Goal: Complete application form

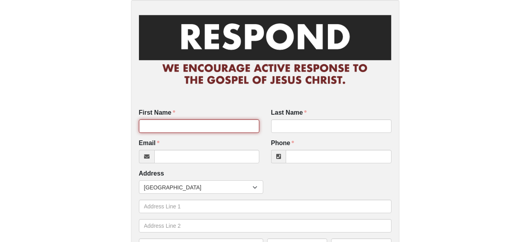
click at [210, 125] on input "First Name" at bounding box center [199, 125] width 120 height 13
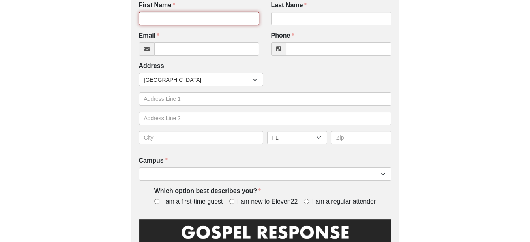
scroll to position [107, 0]
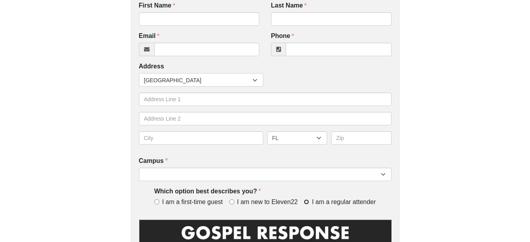
click at [308, 203] on input "I am a regular attender" at bounding box center [306, 201] width 5 height 5
radio input "true"
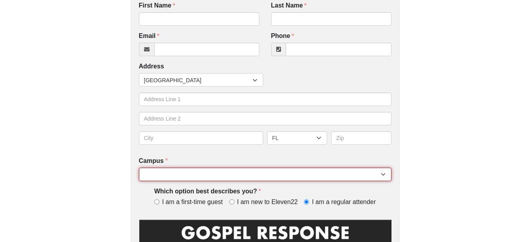
click at [297, 170] on select "[GEOGRAPHIC_DATA] [GEOGRAPHIC_DATA] (Coming Soon) Eleven22 Online [PERSON_NAME]…" at bounding box center [265, 173] width 253 height 13
select select "18"
click at [139, 167] on select "[GEOGRAPHIC_DATA] [GEOGRAPHIC_DATA] (Coming Soon) Eleven22 Online [PERSON_NAME]…" at bounding box center [265, 173] width 253 height 13
click at [279, 176] on select "[GEOGRAPHIC_DATA] [GEOGRAPHIC_DATA] (Coming Soon) Eleven22 Online [PERSON_NAME]…" at bounding box center [265, 173] width 253 height 13
click at [139, 167] on select "[GEOGRAPHIC_DATA] [GEOGRAPHIC_DATA] (Coming Soon) Eleven22 Online [PERSON_NAME]…" at bounding box center [265, 173] width 253 height 13
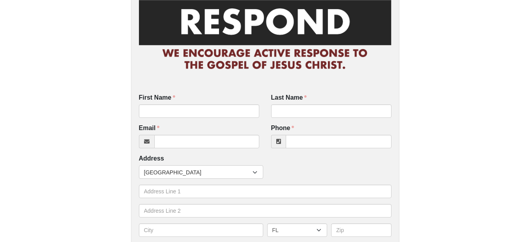
scroll to position [13, 0]
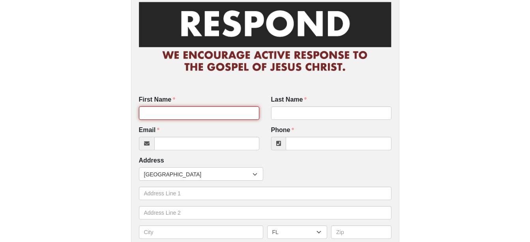
click at [218, 111] on input "First Name" at bounding box center [199, 112] width 120 height 13
type input "[PERSON_NAME]"
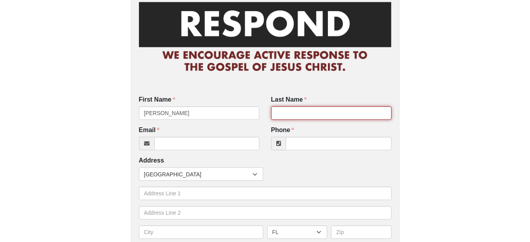
click at [293, 112] on input "Last Name" at bounding box center [331, 112] width 120 height 13
type input "[PERSON_NAME]"
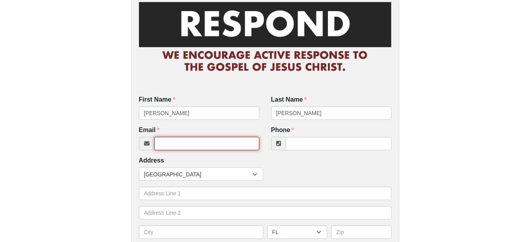
click at [218, 142] on input "Email" at bounding box center [206, 143] width 105 height 13
type input "[EMAIL_ADDRESS][DOMAIN_NAME]"
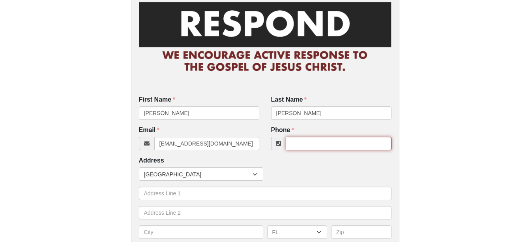
click at [311, 139] on input "Phone" at bounding box center [339, 143] width 106 height 13
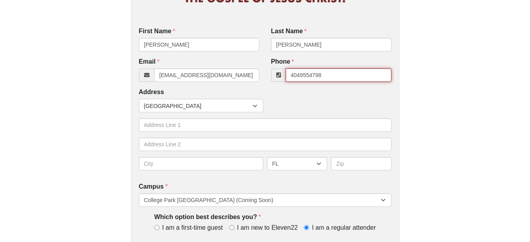
scroll to position [101, 0]
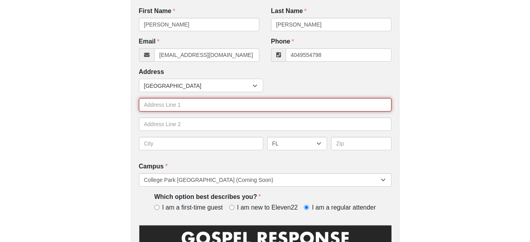
type input "[PHONE_NUMBER]"
click at [177, 104] on input "text" at bounding box center [265, 104] width 253 height 13
type input "[STREET_ADDRESS]"
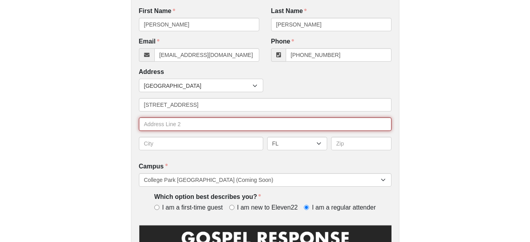
click at [199, 127] on input "text" at bounding box center [265, 123] width 253 height 13
type input "O"
type input "Apt 1334"
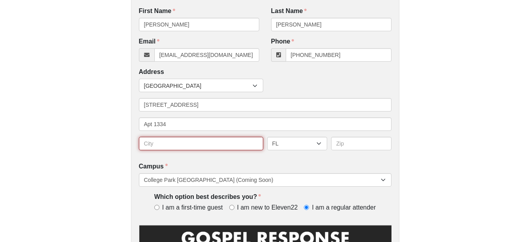
click at [197, 138] on input "text" at bounding box center [201, 143] width 124 height 13
type input "Orlando"
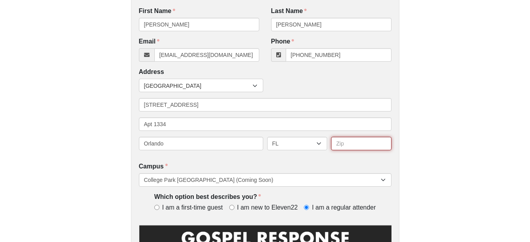
click at [350, 142] on input "text" at bounding box center [361, 143] width 60 height 13
type input "32825"
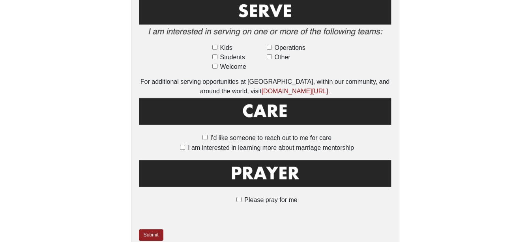
scroll to position [470, 0]
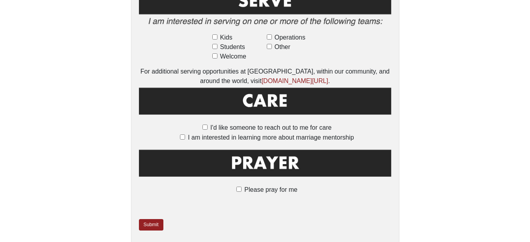
click at [242, 185] on label "Please pray for me" at bounding box center [264, 189] width 65 height 9
click at [242, 186] on input "Please pray for me" at bounding box center [238, 188] width 5 height 5
click at [242, 185] on label "Please pray for me" at bounding box center [264, 189] width 65 height 9
click at [242, 186] on input "Please pray for me" at bounding box center [238, 188] width 5 height 5
checkbox input "false"
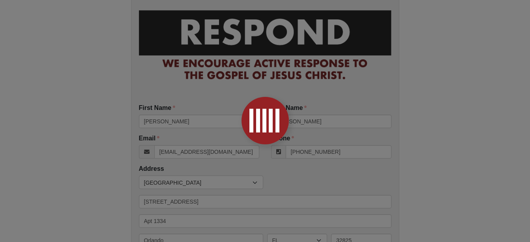
scroll to position [0, 0]
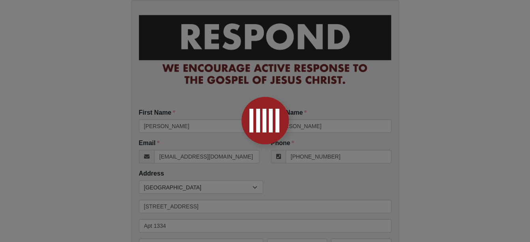
click at [272, 75] on div at bounding box center [265, 121] width 530 height 242
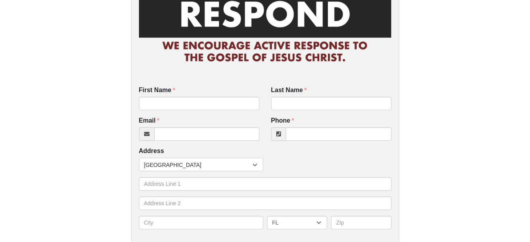
scroll to position [22, 0]
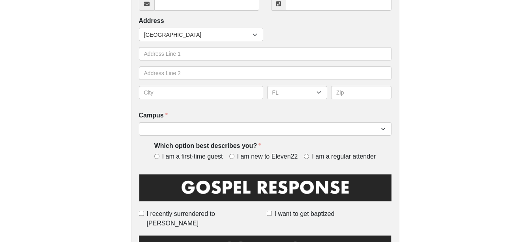
scroll to position [152, 0]
